Goal: Task Accomplishment & Management: Use online tool/utility

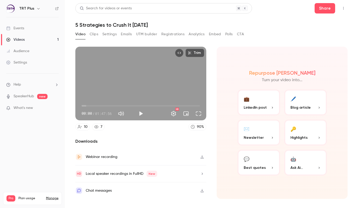
click at [95, 35] on button "Clips" at bounding box center [94, 34] width 9 height 8
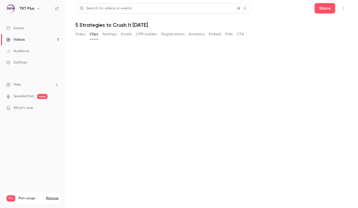
click at [84, 34] on button "Video" at bounding box center [80, 34] width 10 height 8
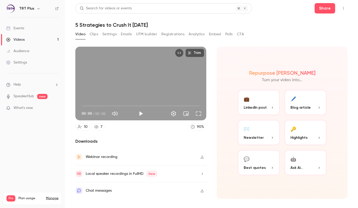
click at [95, 35] on button "Clips" at bounding box center [94, 34] width 9 height 8
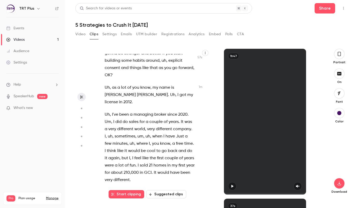
scroll to position [155, 0]
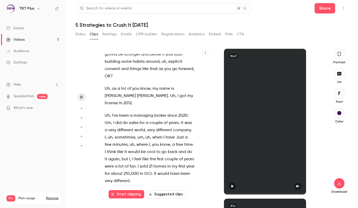
click at [168, 195] on button "Suggested clips" at bounding box center [166, 194] width 40 height 8
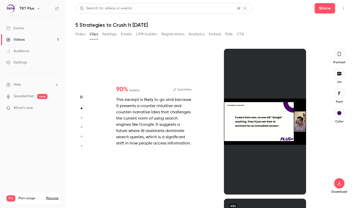
scroll to position [150, 0]
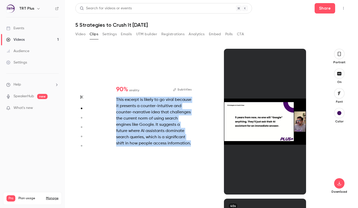
drag, startPoint x: 116, startPoint y: 100, endPoint x: 201, endPoint y: 142, distance: 94.6
click at [201, 142] on div "90 % virality Subtitles This excerpt is likely to go viral because it presents …" at bounding box center [209, 122] width 222 height 146
click at [199, 146] on div "90 % virality Subtitles This excerpt is likely to go viral because it presents …" at bounding box center [154, 116] width 92 height 77
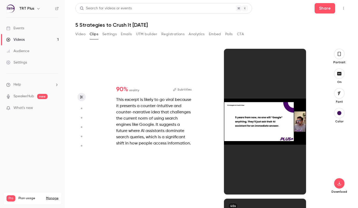
scroll to position [0, 0]
